Goal: Task Accomplishment & Management: Manage account settings

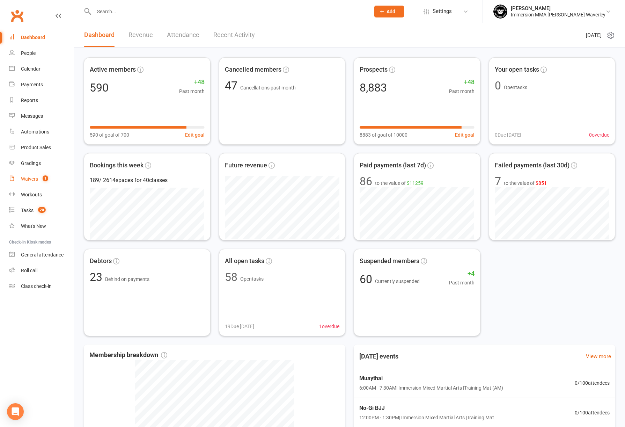
click at [47, 177] on span "1" at bounding box center [46, 178] width 6 height 6
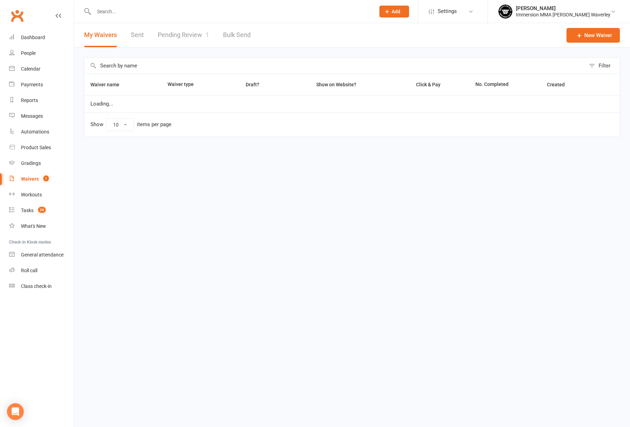
select select "100"
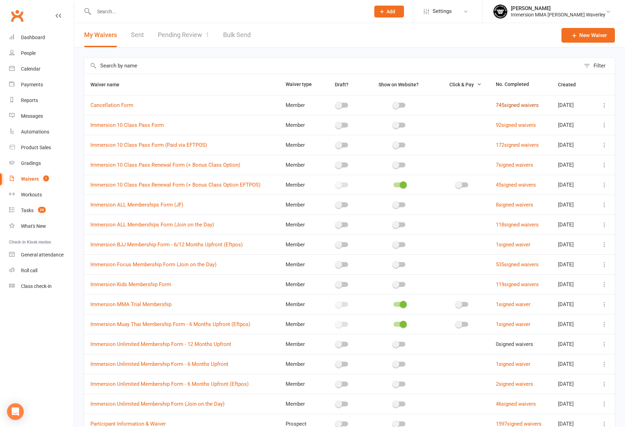
click at [505, 107] on link "745 signed waivers" at bounding box center [517, 105] width 43 height 6
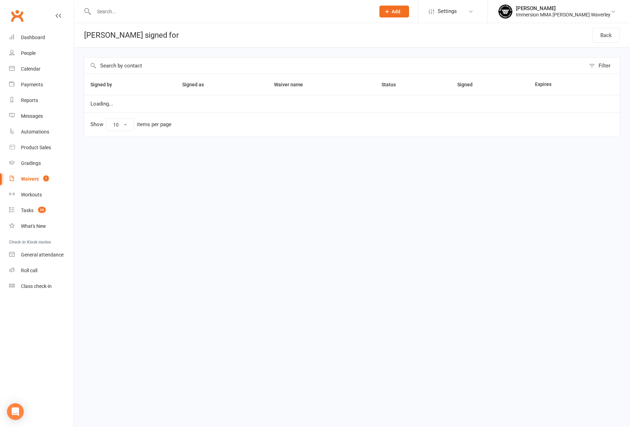
select select "100"
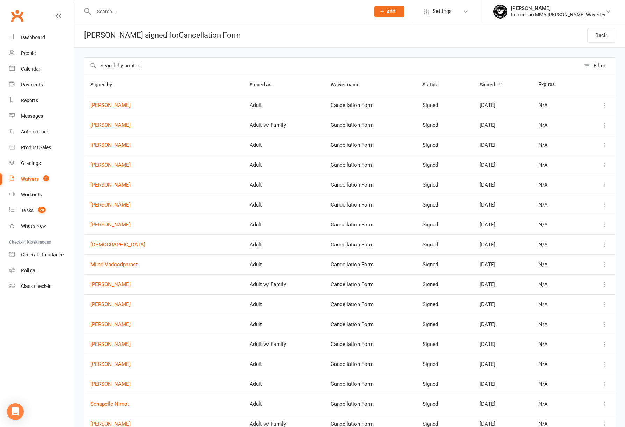
click at [607, 104] on icon at bounding box center [604, 105] width 7 height 7
click at [585, 114] on link "View" at bounding box center [568, 119] width 69 height 14
click at [605, 124] on icon at bounding box center [604, 125] width 7 height 7
click at [597, 135] on link "View" at bounding box center [568, 139] width 69 height 14
click at [606, 142] on icon at bounding box center [604, 144] width 7 height 7
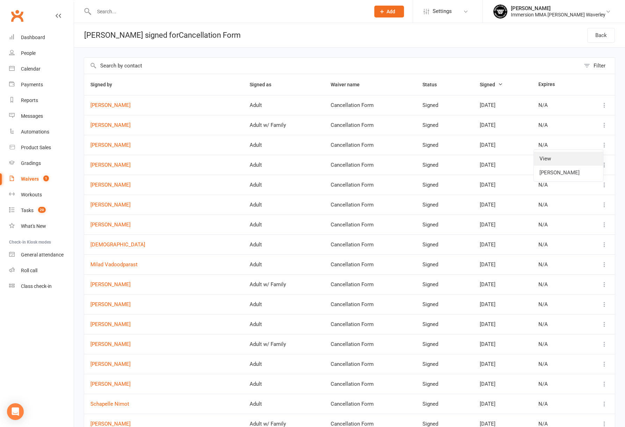
click at [591, 152] on link "View" at bounding box center [568, 159] width 69 height 14
click at [609, 165] on td at bounding box center [597, 165] width 35 height 20
click at [604, 165] on icon at bounding box center [604, 164] width 7 height 7
click at [595, 173] on link "View" at bounding box center [568, 178] width 69 height 14
click at [603, 182] on icon at bounding box center [604, 184] width 7 height 7
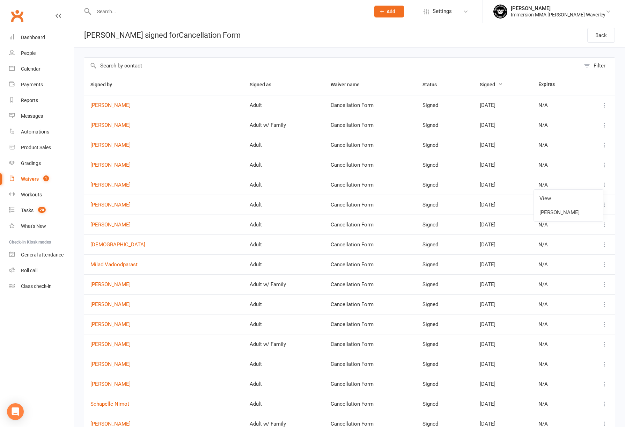
click at [589, 191] on ul "View Delete waiver" at bounding box center [569, 205] width 70 height 32
click at [586, 195] on link "View" at bounding box center [568, 198] width 69 height 14
drag, startPoint x: 317, startPoint y: 209, endPoint x: 578, endPoint y: 204, distance: 261.6
click at [558, 203] on tr "Nathan To Adult Cancellation Form Signed Oct 8, 2025 N/A" at bounding box center [349, 204] width 531 height 20
click at [607, 206] on icon at bounding box center [604, 204] width 7 height 7
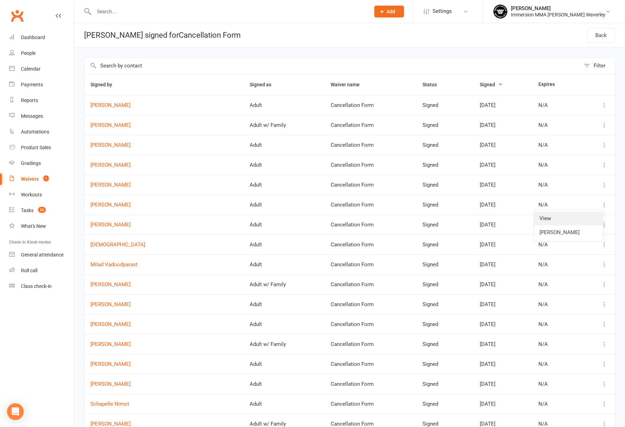
click at [594, 213] on link "View" at bounding box center [568, 218] width 69 height 14
click at [607, 226] on icon at bounding box center [604, 224] width 7 height 7
click at [590, 233] on link "View" at bounding box center [568, 238] width 69 height 14
drag, startPoint x: 245, startPoint y: 226, endPoint x: 380, endPoint y: 223, distance: 135.5
click at [380, 223] on tr "Hok Ngo Adult Cancellation Form Signed Oct 1, 2025 N/A" at bounding box center [349, 224] width 531 height 20
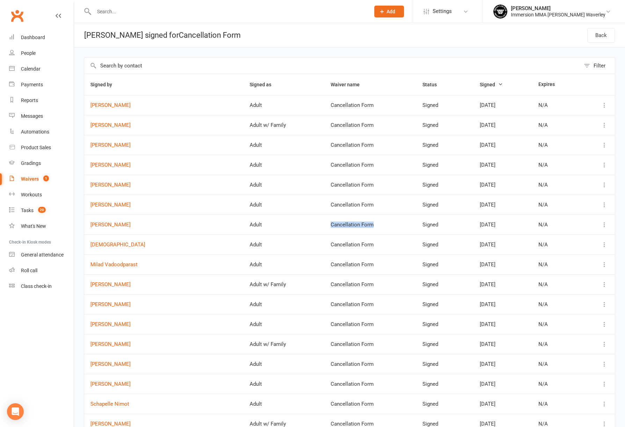
drag, startPoint x: 396, startPoint y: 243, endPoint x: 529, endPoint y: 243, distance: 132.7
click at [499, 244] on tr "Suniska Suniska Adult Cancellation Form Signed Sep 29, 2025 N/A" at bounding box center [349, 244] width 531 height 20
click at [604, 248] on button at bounding box center [604, 244] width 8 height 8
click at [594, 254] on link "View" at bounding box center [568, 258] width 69 height 14
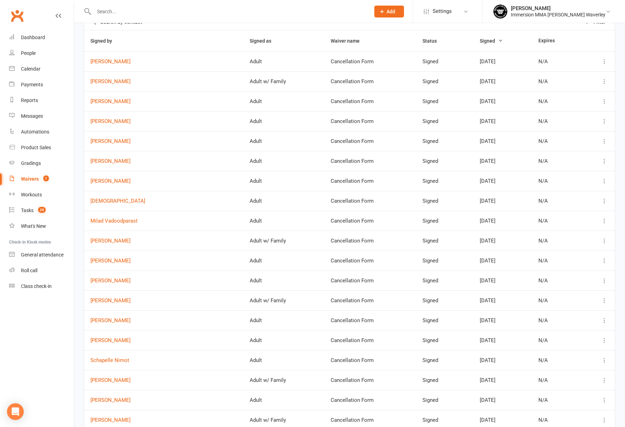
scroll to position [70, 0]
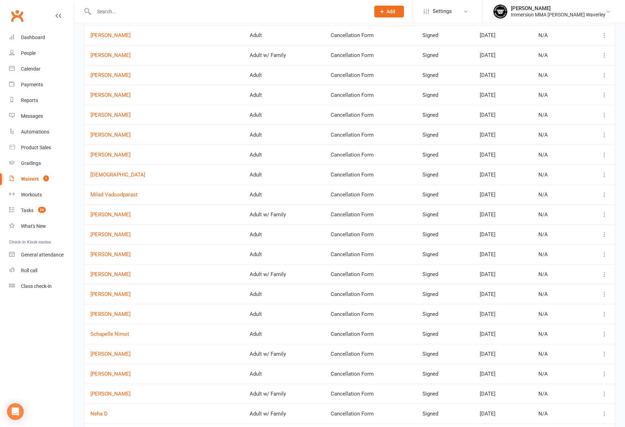
click at [605, 193] on icon at bounding box center [604, 194] width 7 height 7
click at [572, 210] on link "View" at bounding box center [568, 208] width 69 height 14
click at [604, 215] on icon at bounding box center [604, 214] width 7 height 7
click at [587, 223] on link "View" at bounding box center [568, 228] width 69 height 14
drag, startPoint x: 264, startPoint y: 274, endPoint x: 533, endPoint y: 275, distance: 268.9
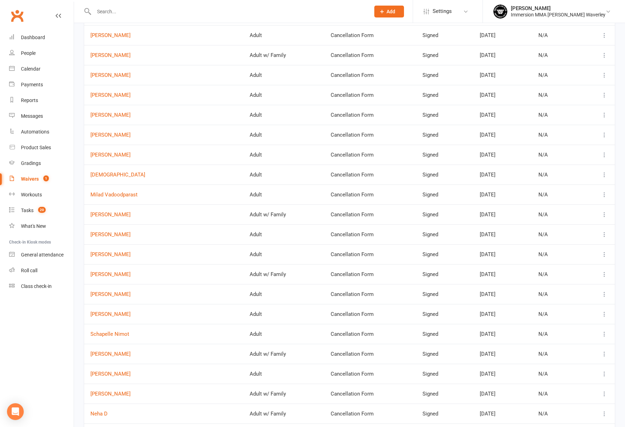
click at [523, 275] on tr "Kiet Cao Adult w/ Family Cancellation Form Signed Sep 25, 2025 N/A" at bounding box center [349, 274] width 531 height 20
click at [607, 278] on button at bounding box center [604, 274] width 8 height 8
click at [594, 284] on link "View" at bounding box center [568, 288] width 69 height 14
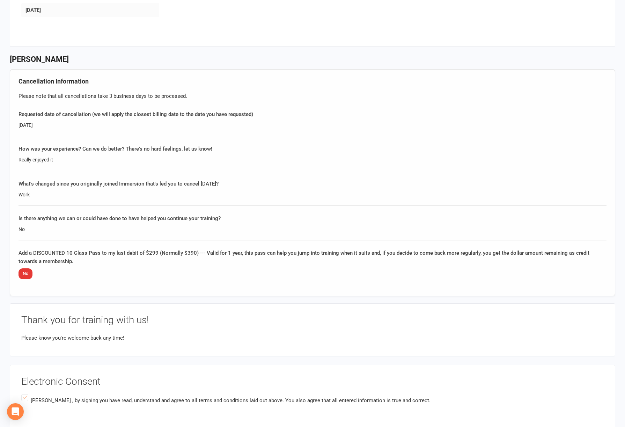
scroll to position [314, 0]
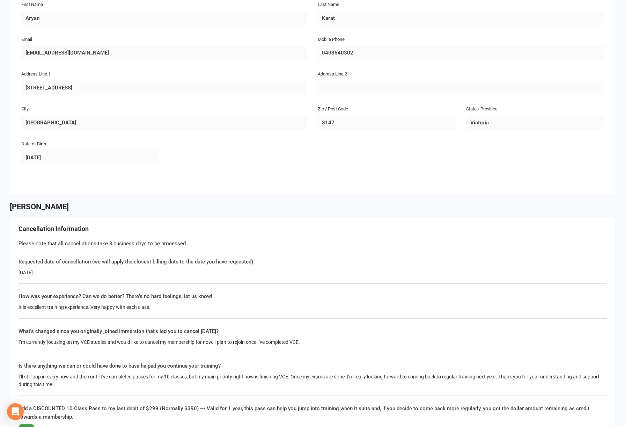
scroll to position [384, 0]
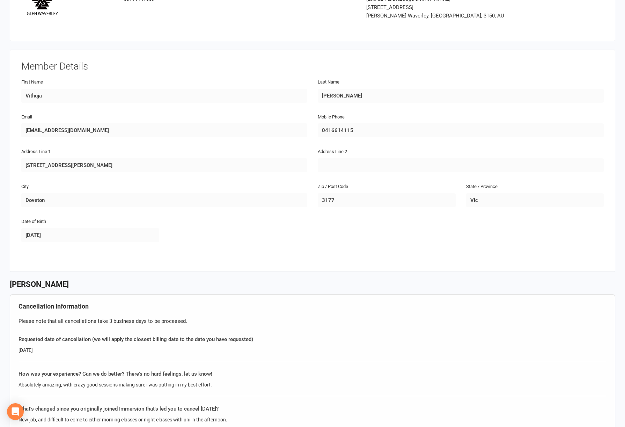
scroll to position [210, 0]
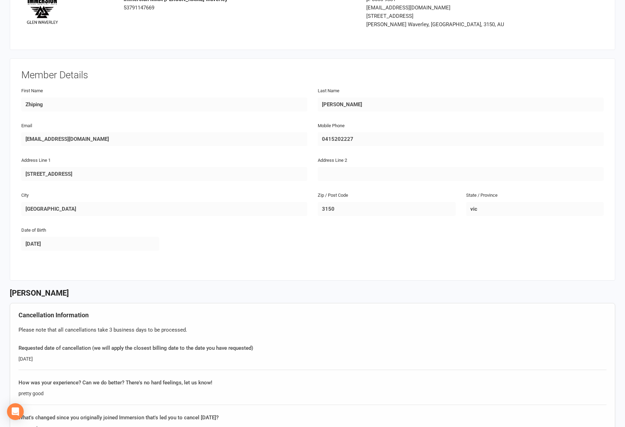
scroll to position [175, 0]
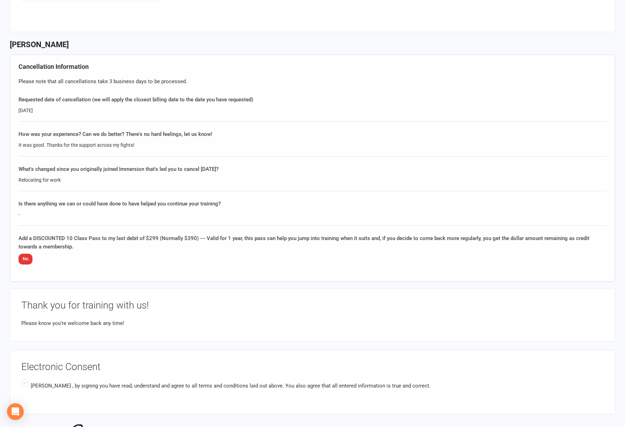
scroll to position [279, 0]
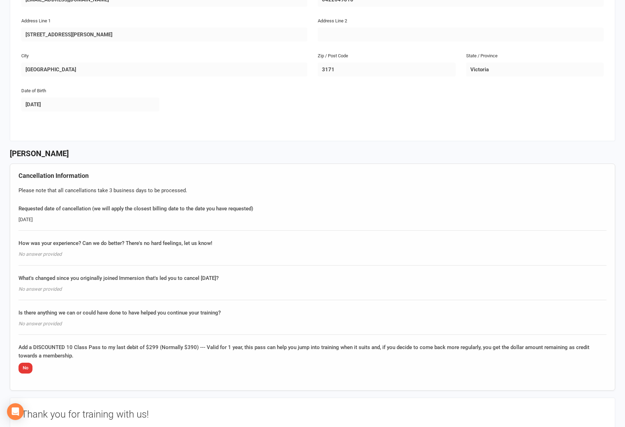
scroll to position [279, 0]
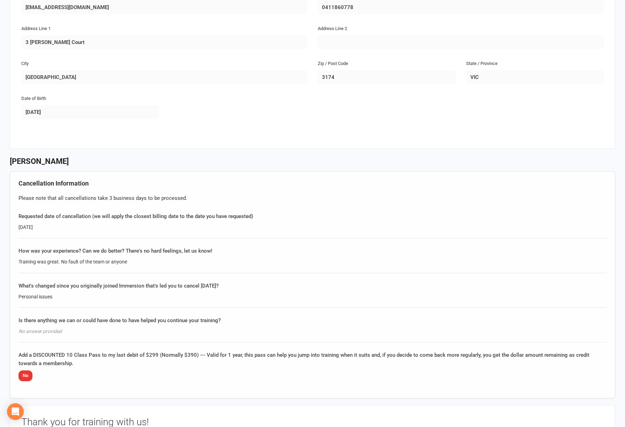
scroll to position [175, 0]
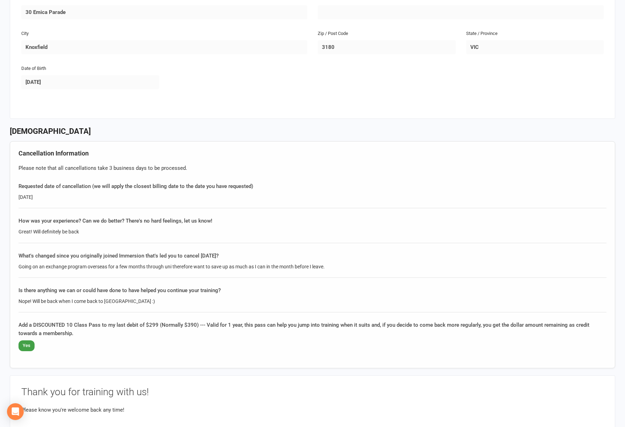
scroll to position [210, 0]
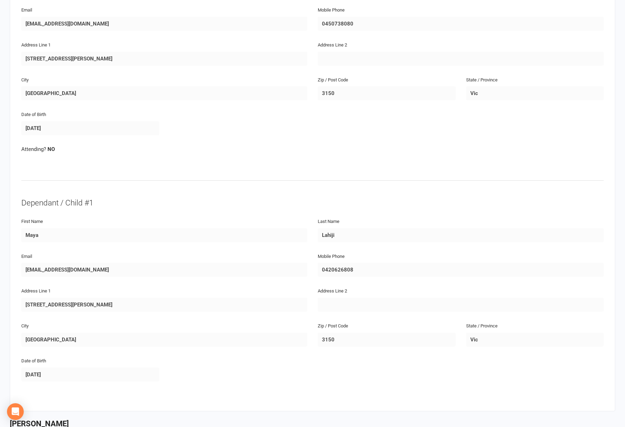
scroll to position [349, 0]
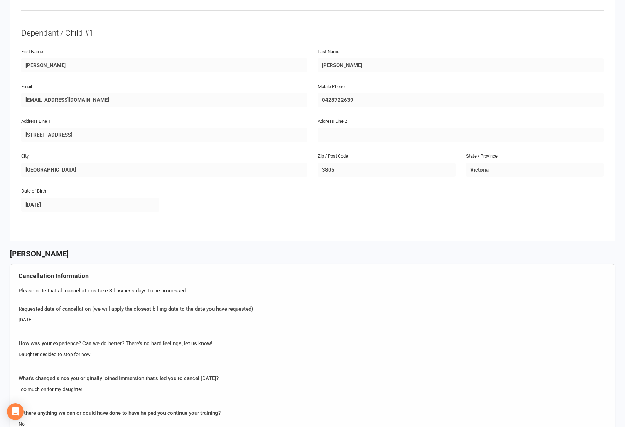
scroll to position [384, 0]
